Goal: Task Accomplishment & Management: Manage account settings

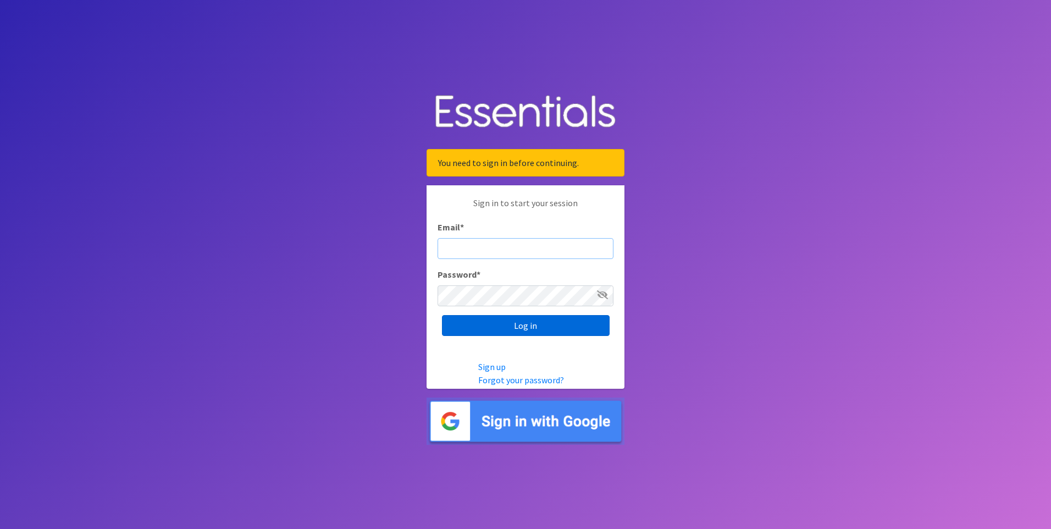
type input "[PERSON_NAME][EMAIL_ADDRESS][DOMAIN_NAME]"
click at [508, 332] on input "Log in" at bounding box center [526, 325] width 168 height 21
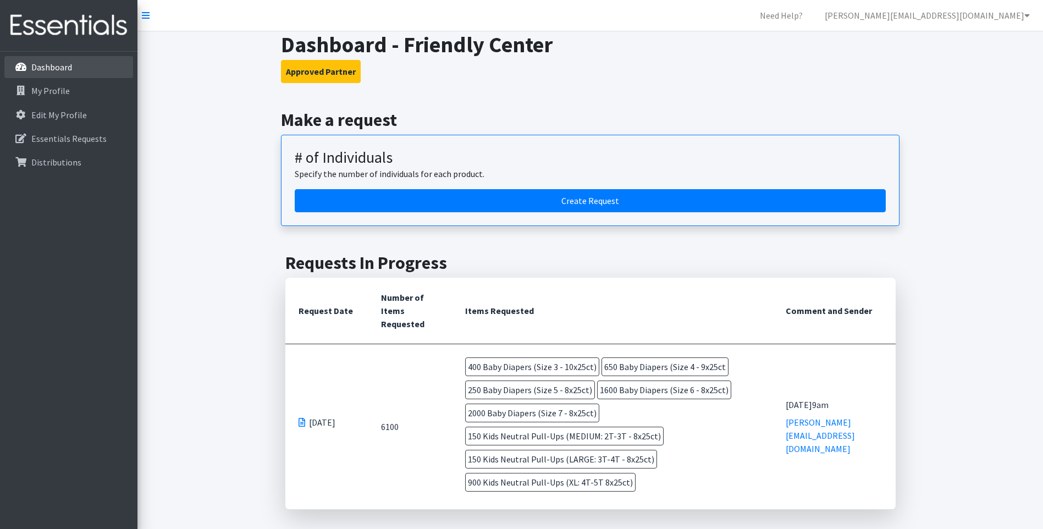
click at [98, 68] on link "Dashboard" at bounding box center [68, 67] width 129 height 22
click at [92, 93] on link "My Profile" at bounding box center [68, 91] width 129 height 22
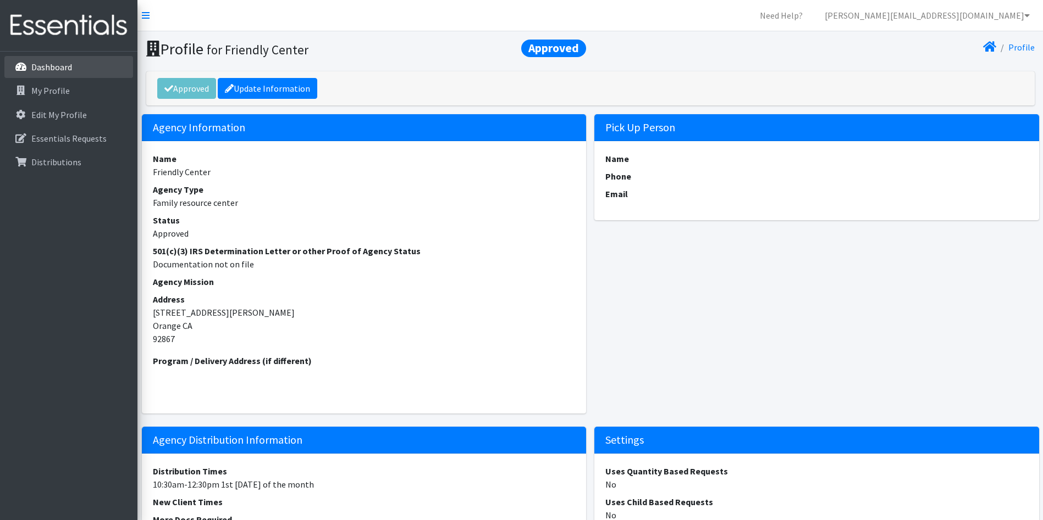
click at [84, 74] on link "Dashboard" at bounding box center [68, 67] width 129 height 22
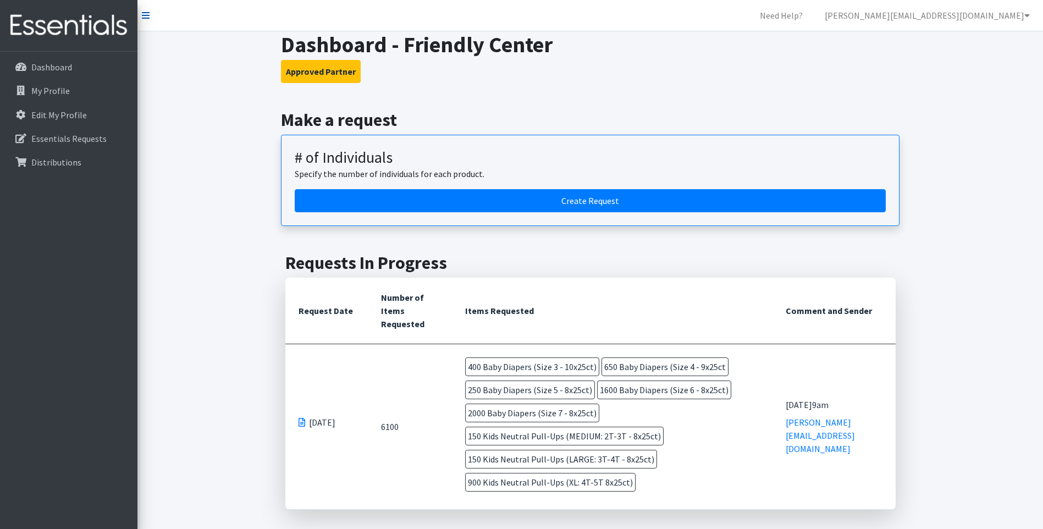
click at [147, 15] on icon at bounding box center [146, 15] width 8 height 9
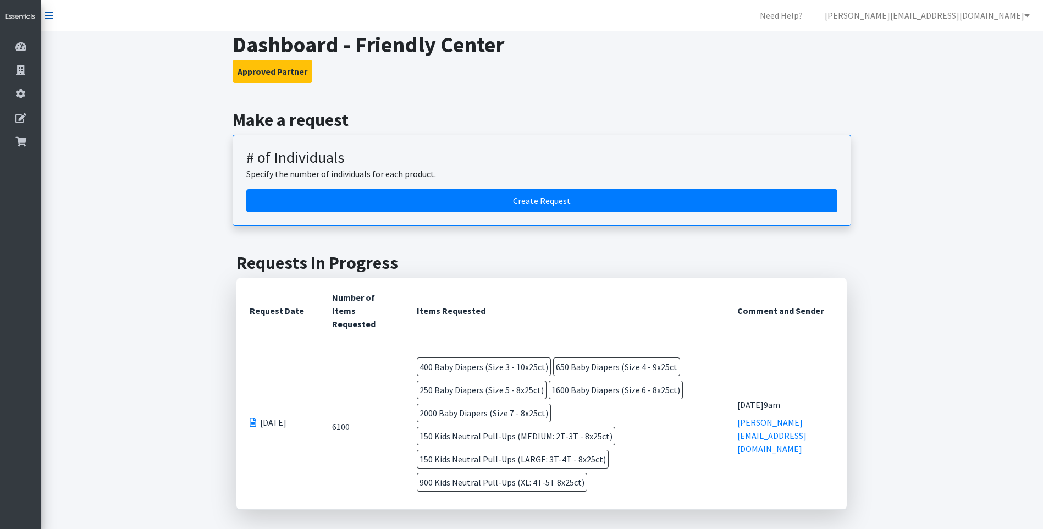
click at [51, 20] on link at bounding box center [49, 15] width 8 height 13
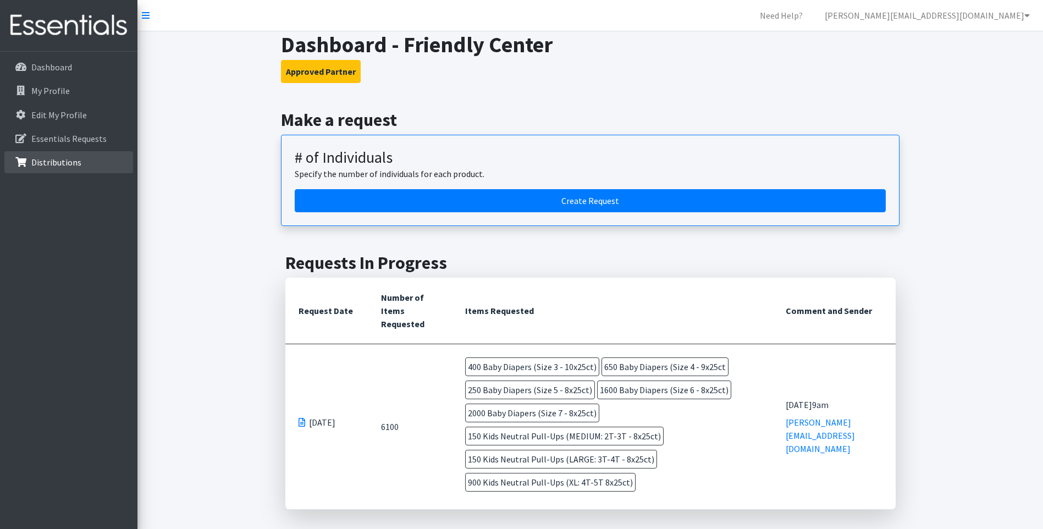
click at [79, 166] on link "Distributions" at bounding box center [68, 162] width 129 height 22
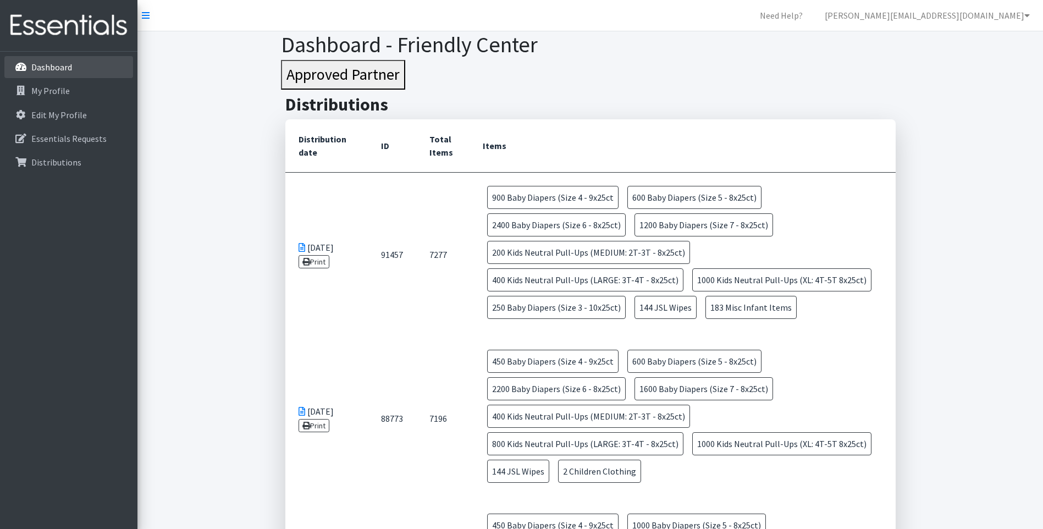
click at [46, 69] on p "Dashboard" at bounding box center [51, 67] width 41 height 11
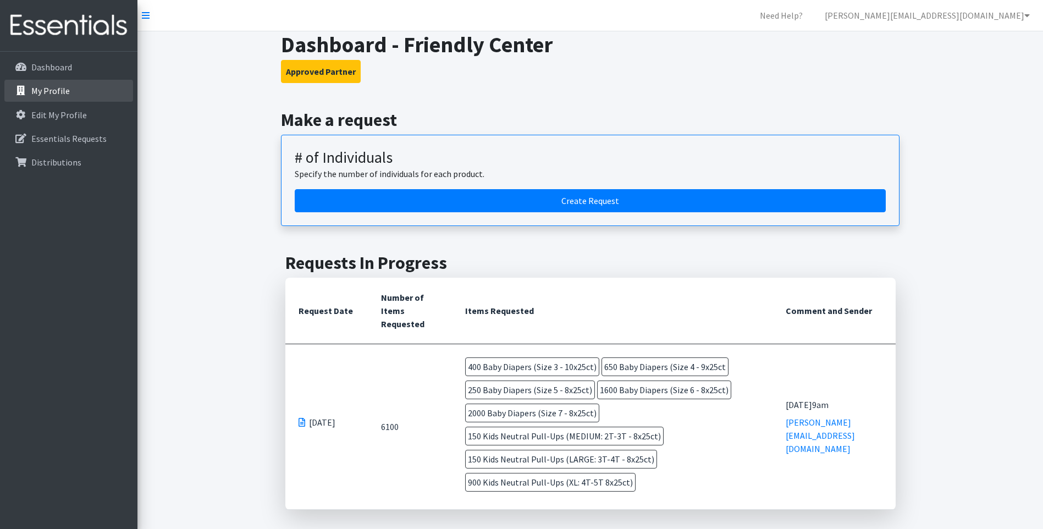
click at [49, 93] on p "My Profile" at bounding box center [50, 90] width 38 height 11
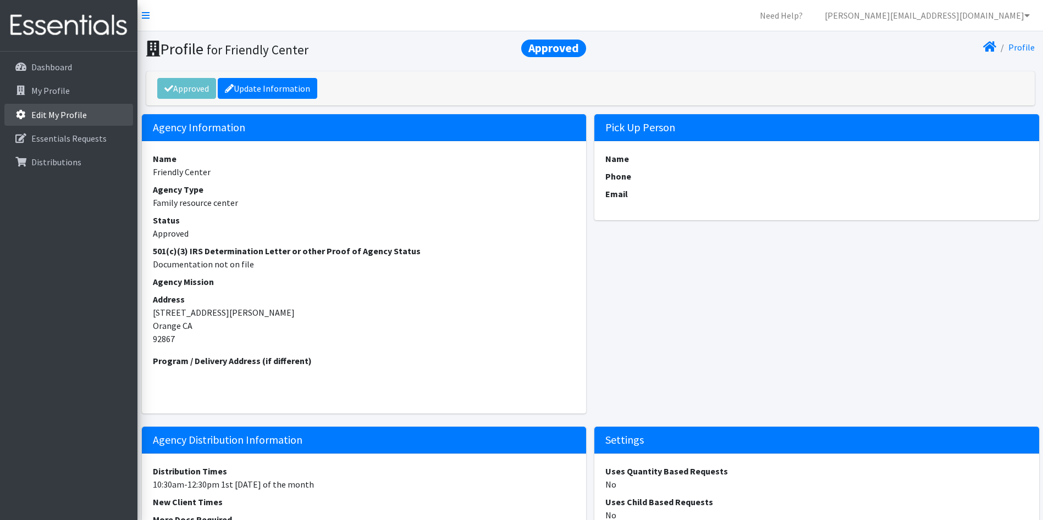
click at [60, 118] on p "Edit My Profile" at bounding box center [59, 114] width 56 height 11
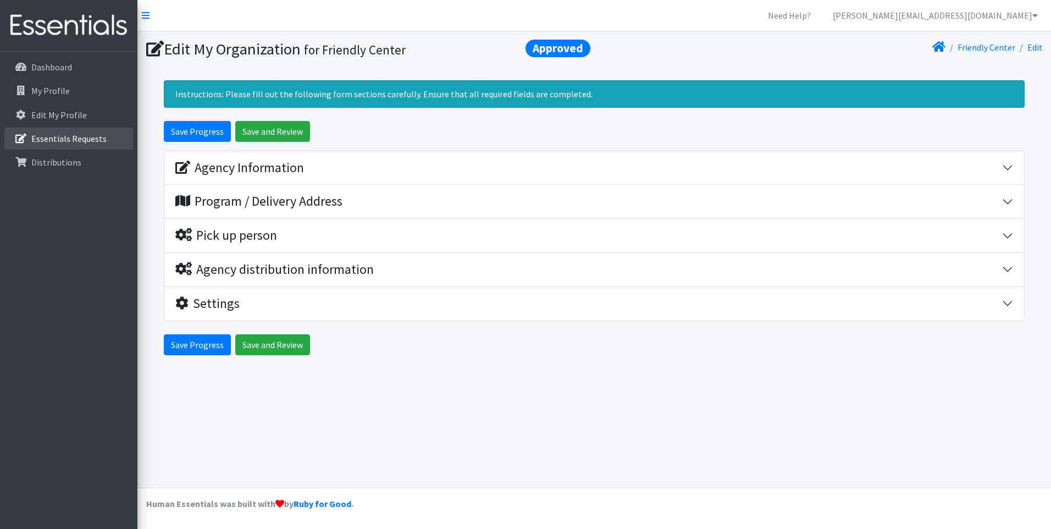
click at [69, 141] on p "Essentials Requests" at bounding box center [68, 138] width 75 height 11
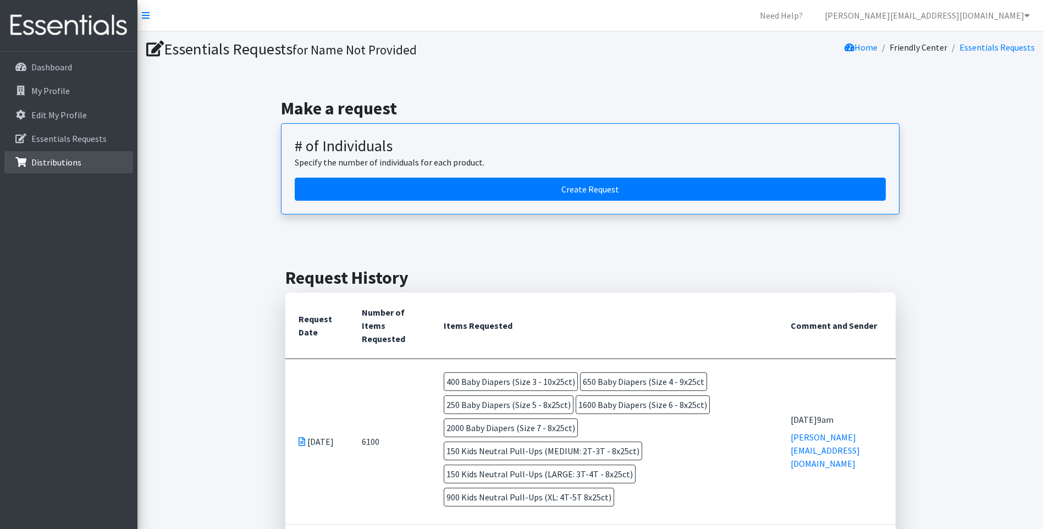
click at [60, 164] on p "Distributions" at bounding box center [56, 162] width 50 height 11
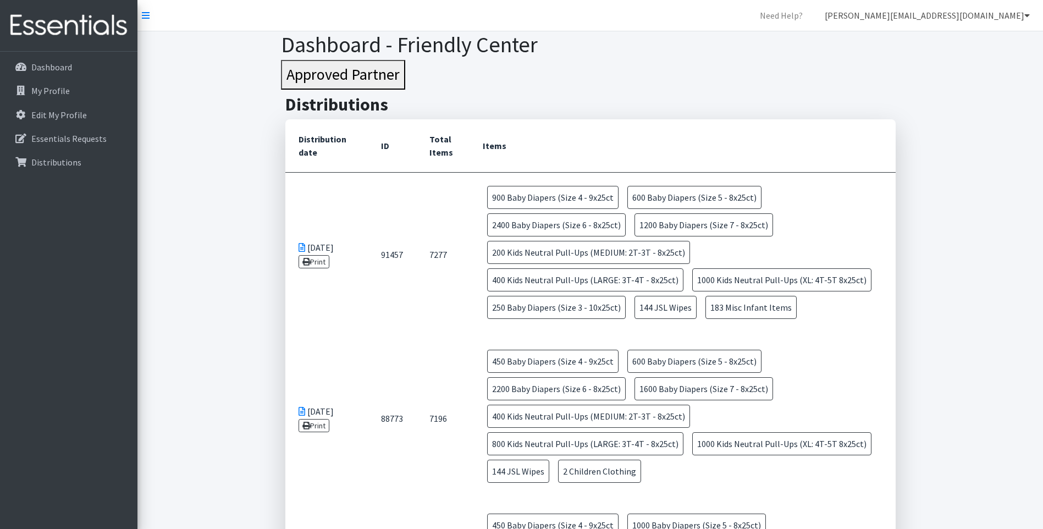
click at [991, 21] on link "[PERSON_NAME][EMAIL_ADDRESS][DOMAIN_NAME]" at bounding box center [927, 15] width 223 height 22
click at [947, 68] on link "My Profile" at bounding box center [961, 62] width 153 height 22
